Goal: Information Seeking & Learning: Learn about a topic

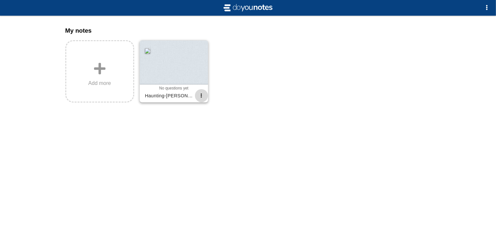
click at [201, 95] on span "button" at bounding box center [201, 95] width 4 height 4
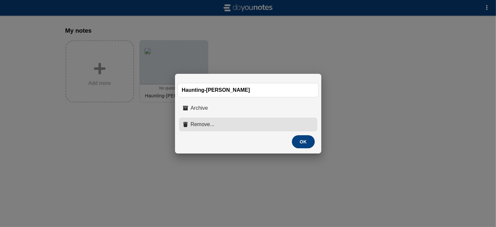
click at [212, 125] on button "Remove..." at bounding box center [248, 125] width 138 height 14
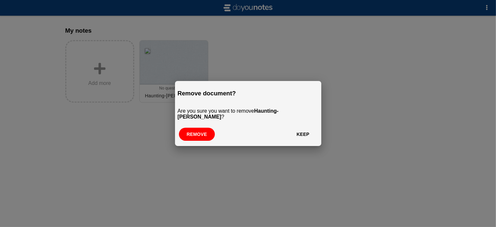
click at [203, 129] on button "Remove" at bounding box center [197, 134] width 36 height 13
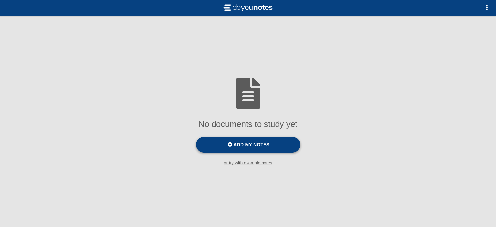
click at [239, 145] on span "Add my notes" at bounding box center [252, 144] width 36 height 5
click at [0, 0] on input "Add my notes" at bounding box center [0, 0] width 0 height 0
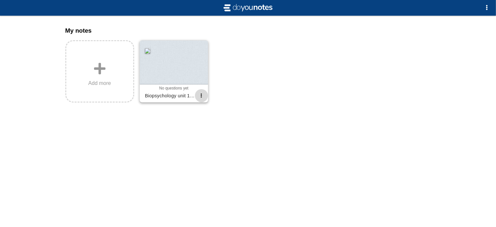
click at [202, 94] on button "button" at bounding box center [201, 95] width 13 height 13
click at [132, 178] on div at bounding box center [248, 113] width 496 height 227
click at [491, 6] on button "button" at bounding box center [486, 7] width 13 height 13
click at [391, 108] on div at bounding box center [248, 113] width 496 height 227
click at [183, 82] on div at bounding box center [174, 62] width 68 height 44
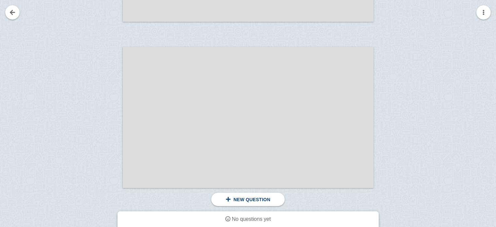
scroll to position [886, 0]
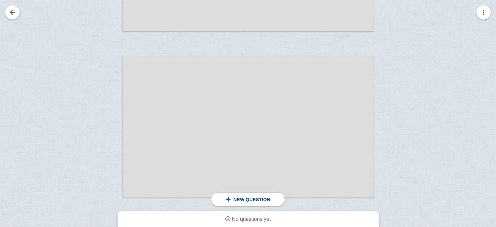
click at [340, 147] on div at bounding box center [248, 126] width 251 height 141
click at [486, 15] on button "button" at bounding box center [483, 12] width 14 height 14
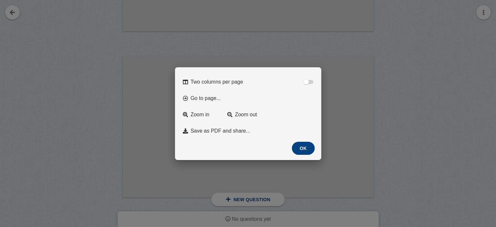
click at [301, 149] on button "OK" at bounding box center [303, 148] width 23 height 13
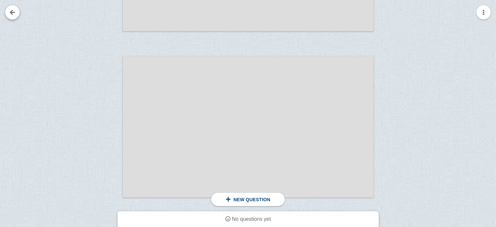
click at [10, 17] on link at bounding box center [12, 12] width 14 height 14
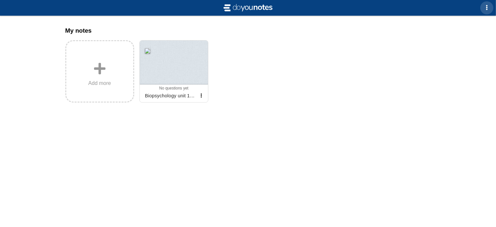
click at [489, 10] on span "button" at bounding box center [486, 7] width 5 height 5
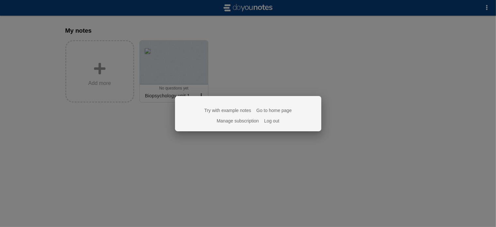
drag, startPoint x: 234, startPoint y: 111, endPoint x: 222, endPoint y: 109, distance: 12.3
click at [222, 109] on link "Try with example notes" at bounding box center [227, 110] width 47 height 5
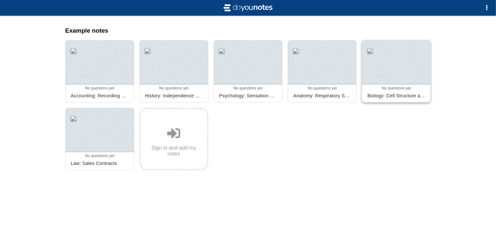
click at [397, 76] on div at bounding box center [396, 62] width 68 height 44
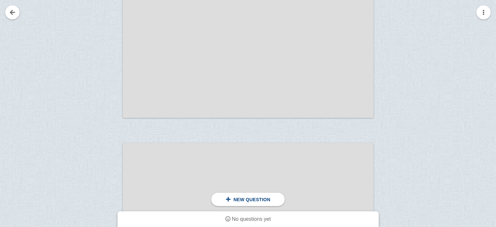
scroll to position [349, 0]
click at [249, 199] on span "New question" at bounding box center [252, 199] width 37 height 5
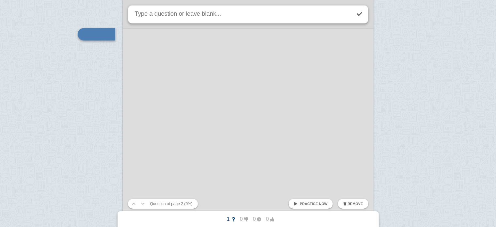
scroll to position [496, 0]
type textarea "what is a microscopy"
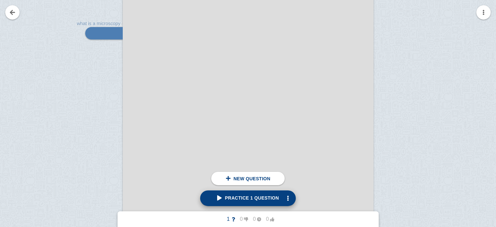
click at [252, 199] on span "Practice 1 question" at bounding box center [248, 197] width 62 height 5
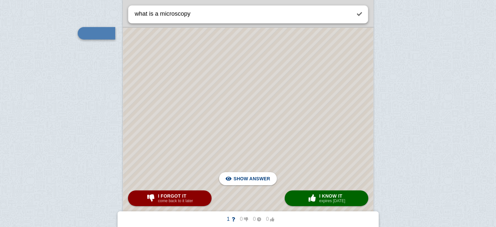
scroll to position [448, 0]
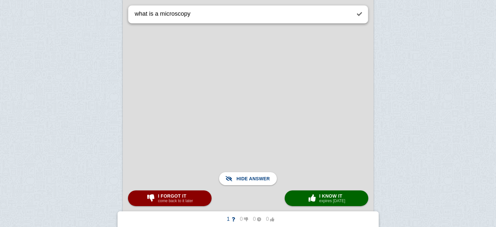
scroll to position [543, 0]
click at [246, 176] on span "Show answer" at bounding box center [252, 178] width 37 height 14
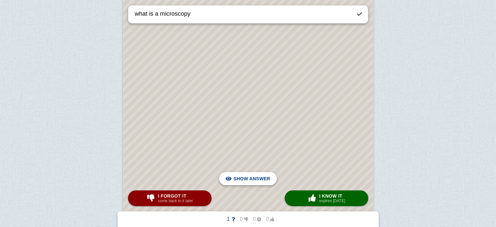
click at [246, 176] on span "Hide answer" at bounding box center [253, 178] width 34 height 14
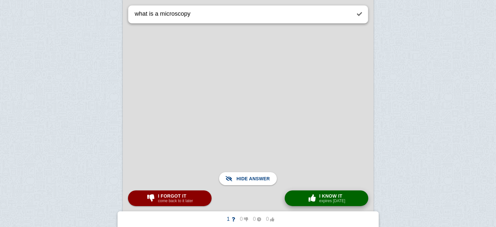
click at [303, 196] on button "× 0 I know it expires in 1 day" at bounding box center [327, 198] width 84 height 16
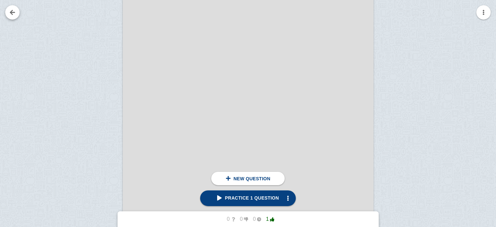
click at [11, 15] on link at bounding box center [12, 12] width 14 height 14
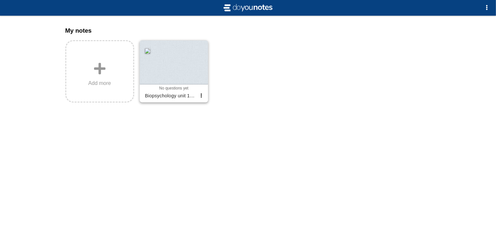
click at [188, 71] on div at bounding box center [174, 62] width 68 height 44
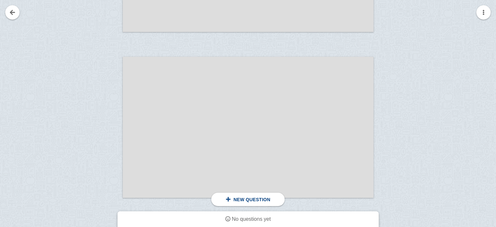
scroll to position [556, 0]
